Goal: Communication & Community: Answer question/provide support

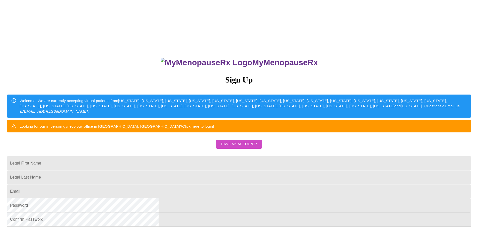
click at [236, 147] on span "Have an account?" at bounding box center [239, 144] width 36 height 6
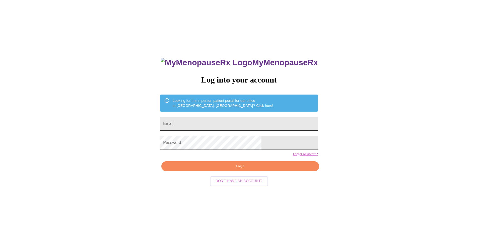
click at [204, 117] on input "Email" at bounding box center [239, 124] width 158 height 14
type input "[EMAIL_ADDRESS][DOMAIN_NAME]"
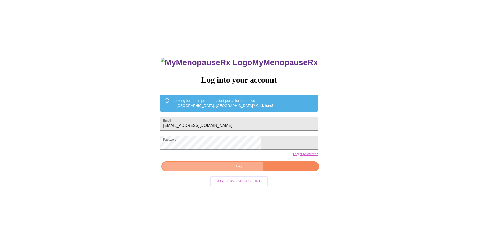
click at [241, 170] on span "Login" at bounding box center [240, 166] width 146 height 6
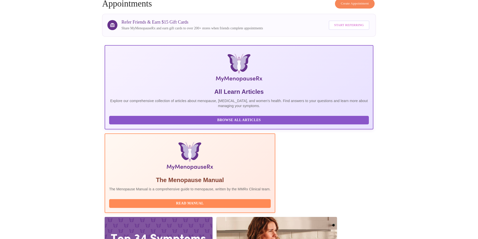
scroll to position [75, 0]
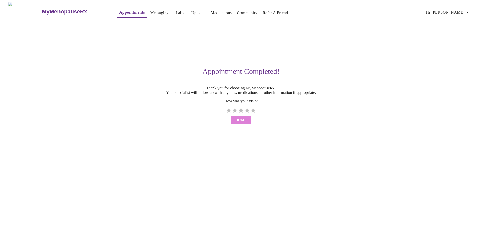
click at [245, 122] on button "Home" at bounding box center [241, 120] width 21 height 9
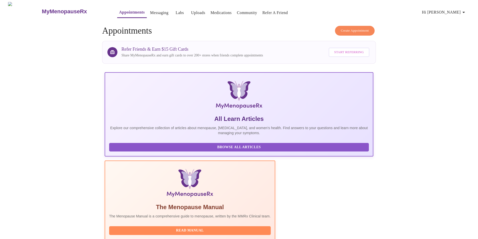
click at [150, 12] on link "Messaging" at bounding box center [159, 12] width 18 height 7
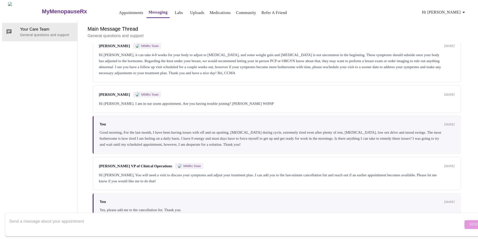
click at [175, 12] on link "Labs" at bounding box center [179, 12] width 8 height 7
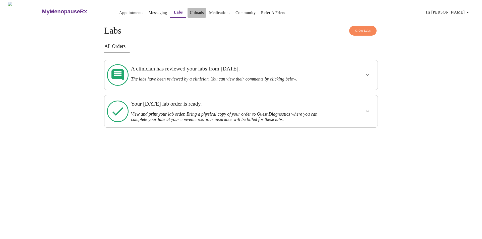
click at [189, 11] on link "Uploads" at bounding box center [196, 12] width 14 height 7
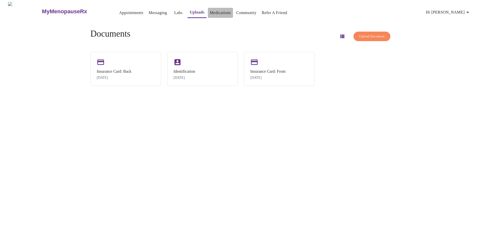
click at [210, 10] on link "Medications" at bounding box center [220, 12] width 21 height 7
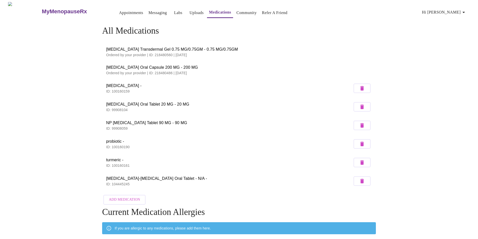
click at [123, 11] on link "Appointments" at bounding box center [131, 12] width 24 height 7
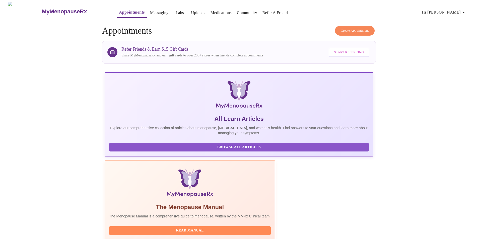
click at [150, 10] on link "Messaging" at bounding box center [159, 12] width 18 height 7
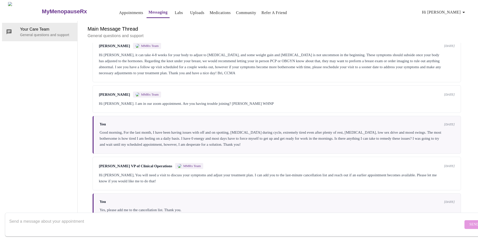
scroll to position [114, 0]
click at [30, 219] on textarea "Send a message about your appointment" at bounding box center [236, 224] width 454 height 16
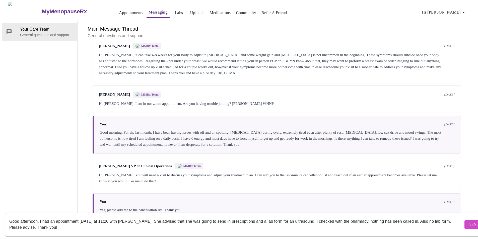
scroll to position [19, 0]
type textarea "Good afternoon, I had an appointment [DATE] at 11:20 with [PERSON_NAME]. She ad…"
click at [469, 221] on span "Send" at bounding box center [474, 224] width 10 height 6
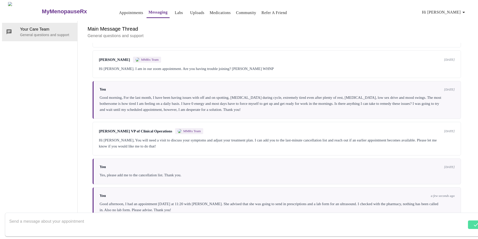
scroll to position [0, 0]
click at [119, 10] on link "Appointments" at bounding box center [131, 12] width 24 height 7
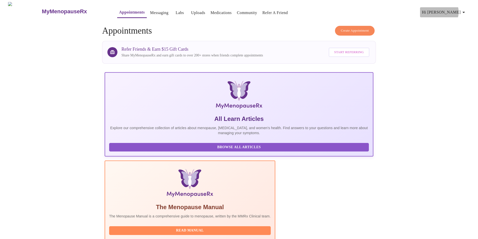
click at [459, 10] on span "Hi [PERSON_NAME]" at bounding box center [444, 12] width 45 height 7
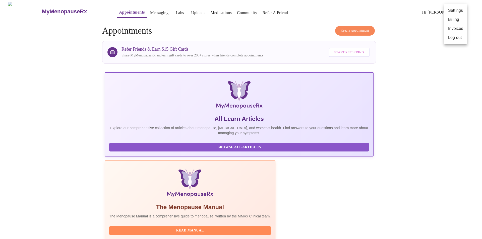
click at [455, 20] on li "Billing" at bounding box center [455, 19] width 23 height 9
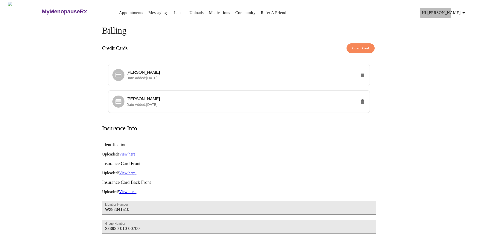
click at [448, 11] on span "Hi [PERSON_NAME]" at bounding box center [444, 12] width 45 height 7
click at [452, 28] on li "Invoices" at bounding box center [455, 28] width 23 height 9
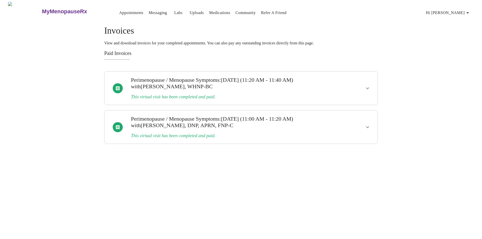
click at [119, 11] on link "Appointments" at bounding box center [131, 12] width 24 height 7
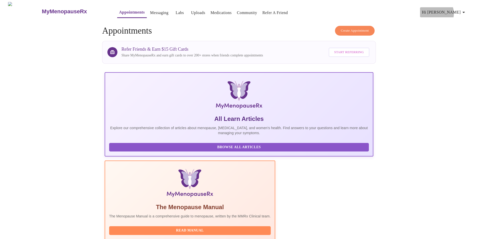
click at [456, 11] on span "Hi [PERSON_NAME]" at bounding box center [444, 12] width 45 height 7
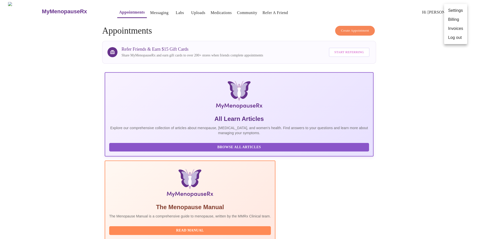
click at [453, 39] on li "Log out" at bounding box center [455, 37] width 23 height 9
